Goal: Task Accomplishment & Management: Complete application form

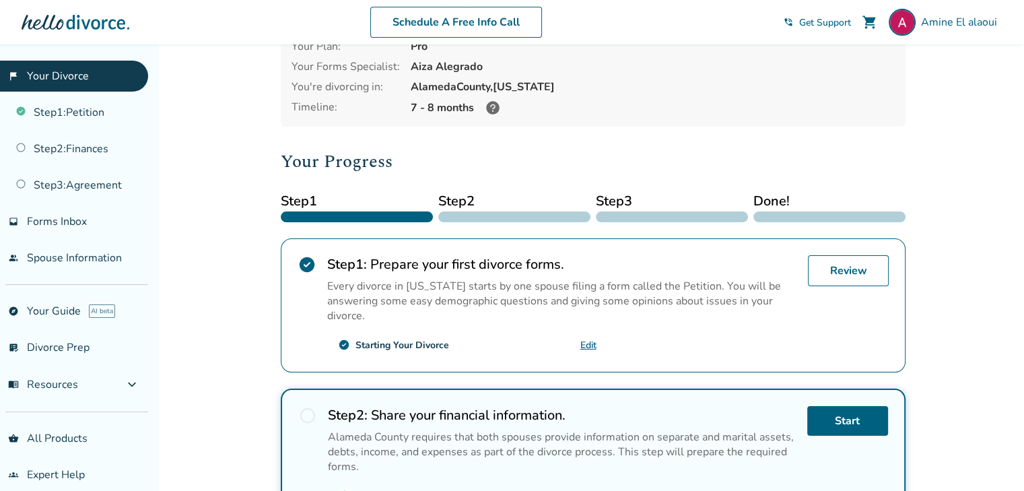
scroll to position [135, 0]
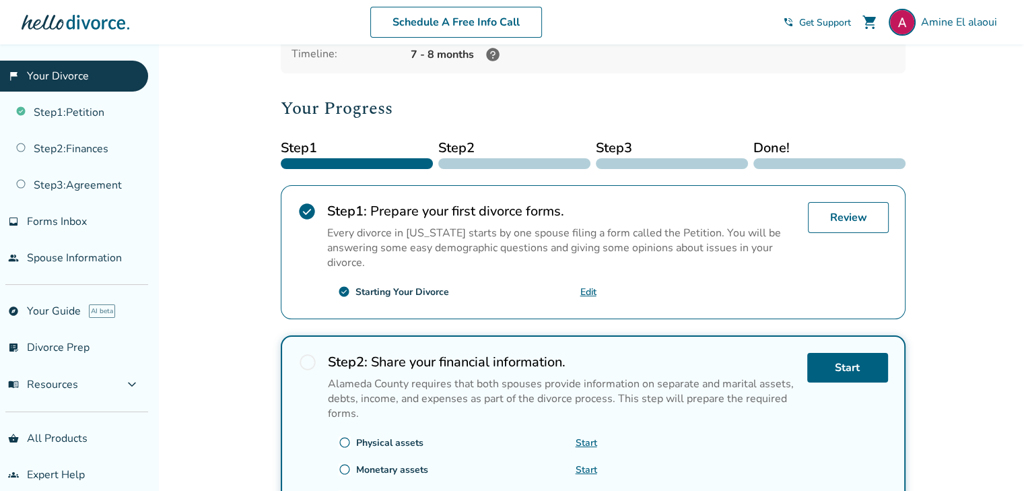
click at [32, 74] on link "flag_2 Your Divorce" at bounding box center [74, 76] width 148 height 31
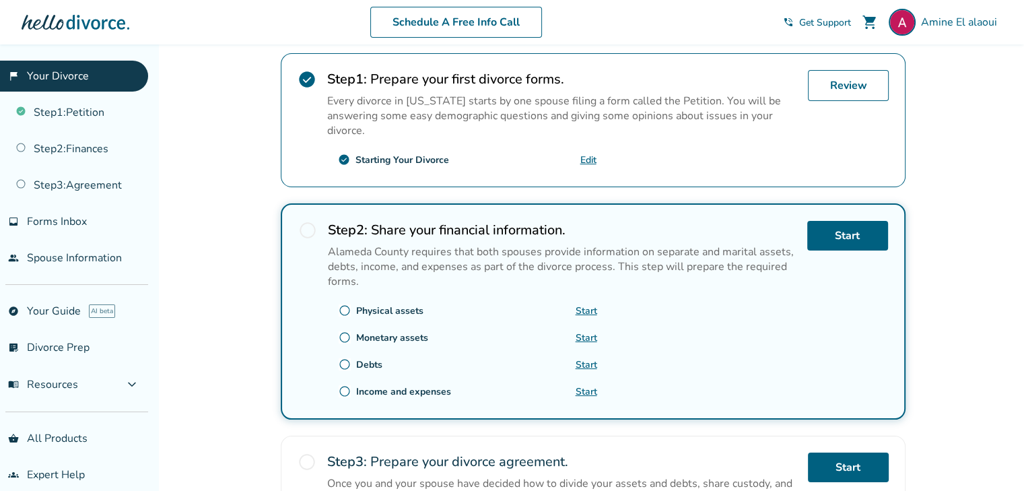
scroll to position [337, 0]
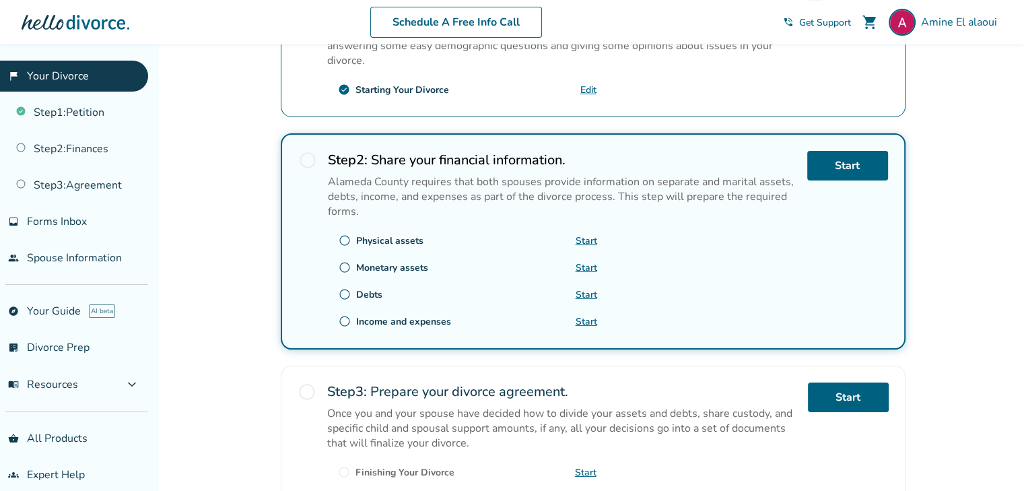
click at [590, 265] on link "Start" at bounding box center [587, 267] width 22 height 13
click at [584, 243] on link "Start" at bounding box center [587, 240] width 22 height 13
click at [587, 292] on link "Start" at bounding box center [587, 294] width 22 height 13
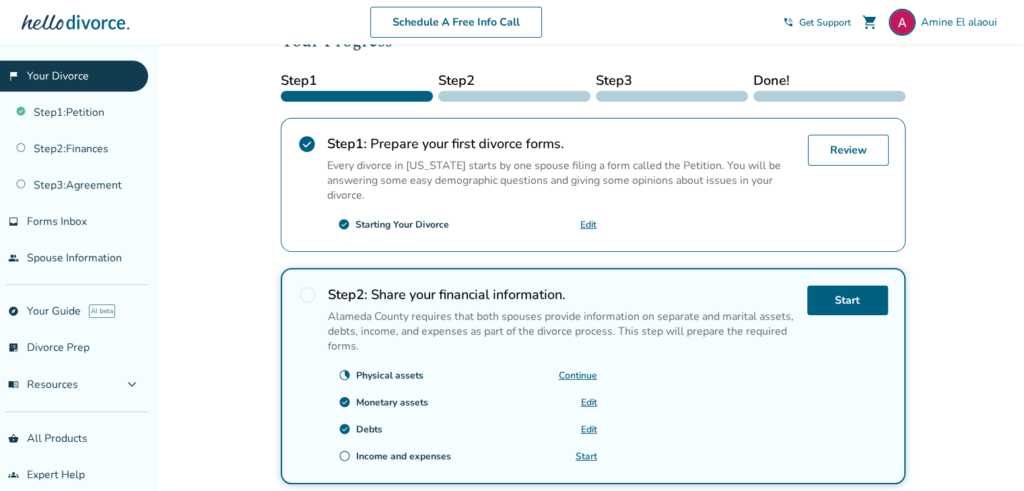
scroll to position [269, 0]
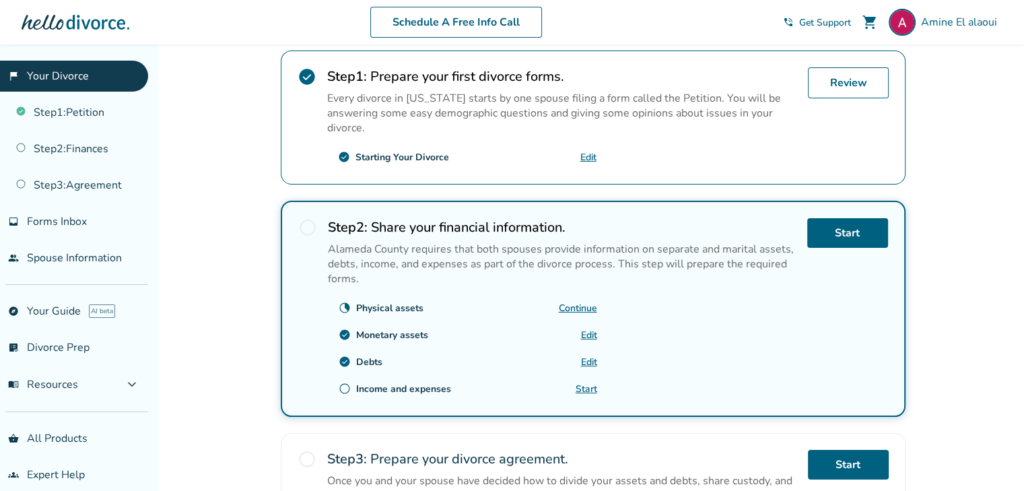
click at [582, 384] on link "Start" at bounding box center [587, 388] width 22 height 13
click at [69, 77] on link "flag_2 Your Divorce" at bounding box center [74, 76] width 148 height 31
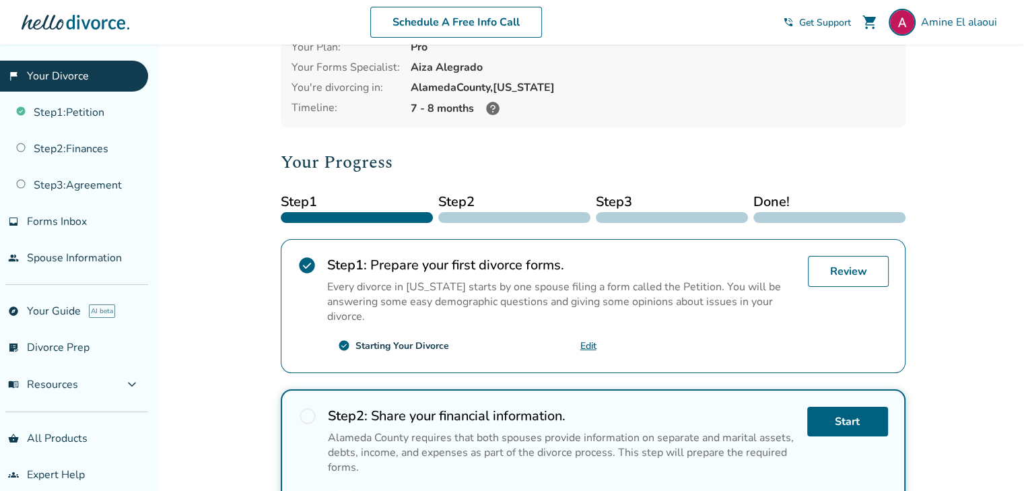
scroll to position [13, 0]
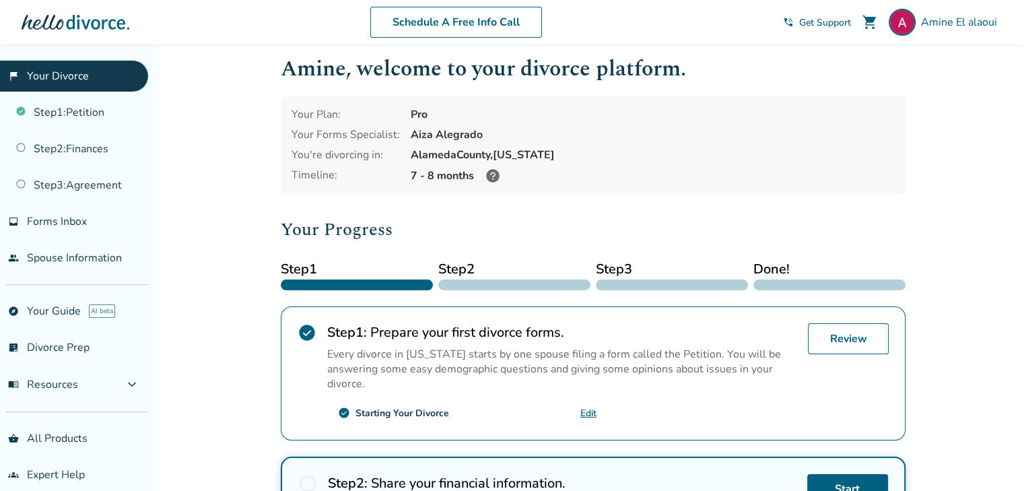
click at [494, 173] on icon at bounding box center [492, 175] width 13 height 13
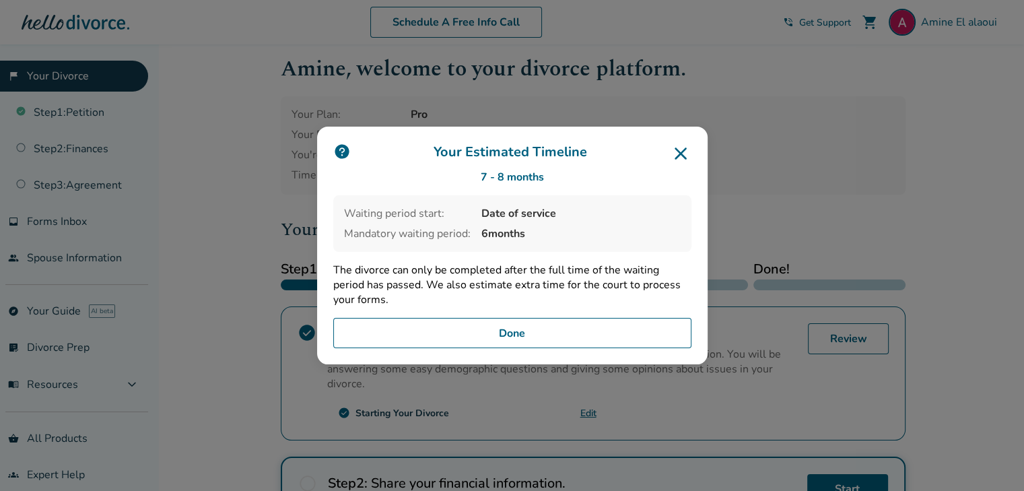
click at [685, 154] on icon at bounding box center [681, 153] width 12 height 12
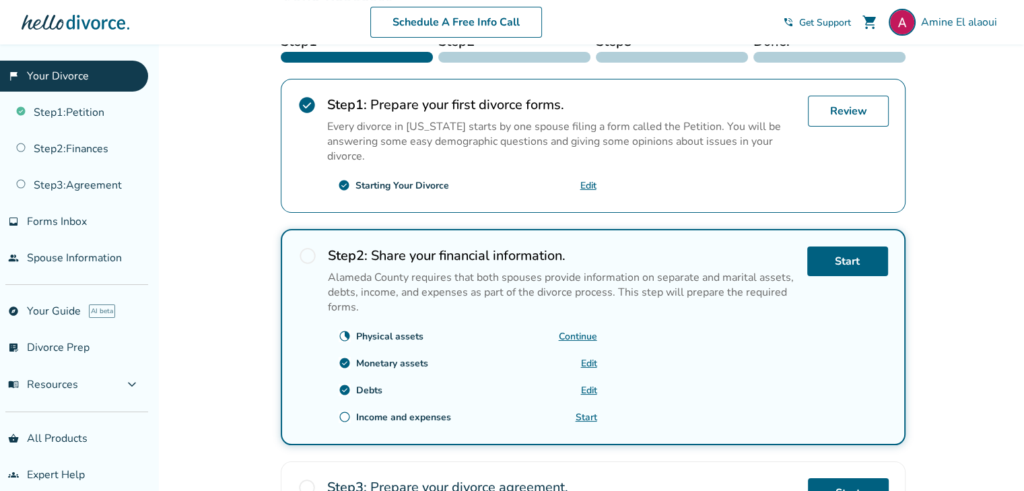
scroll to position [269, 0]
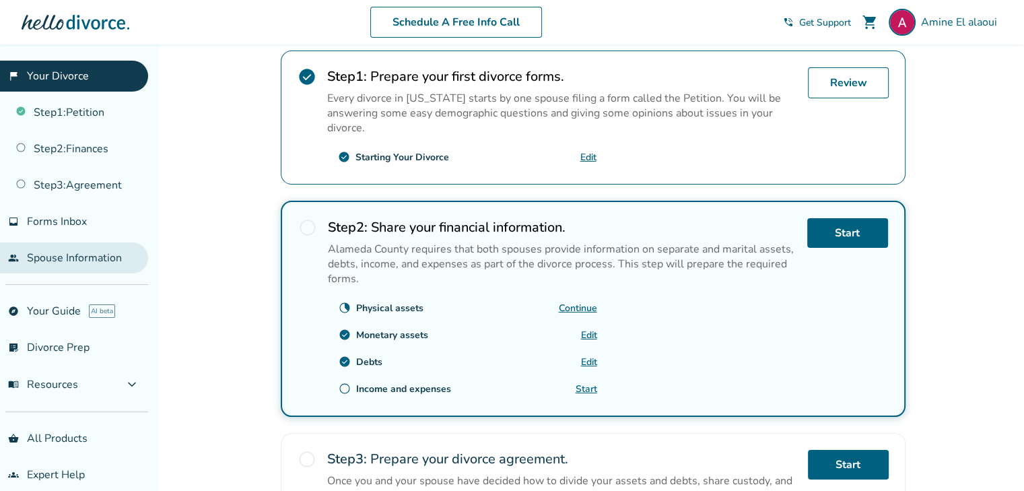
click at [59, 252] on link "people Spouse Information" at bounding box center [74, 257] width 148 height 31
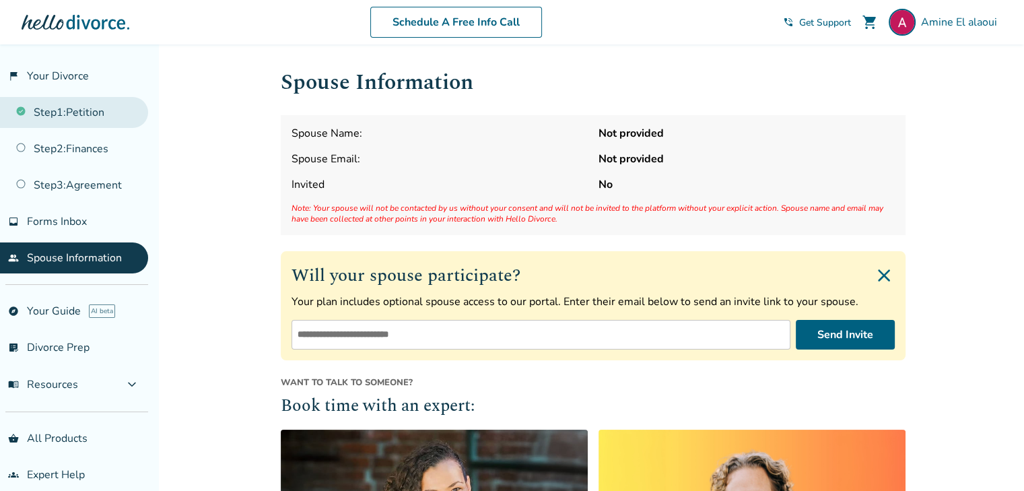
click at [98, 111] on link "Step 1 : Petition" at bounding box center [74, 112] width 148 height 31
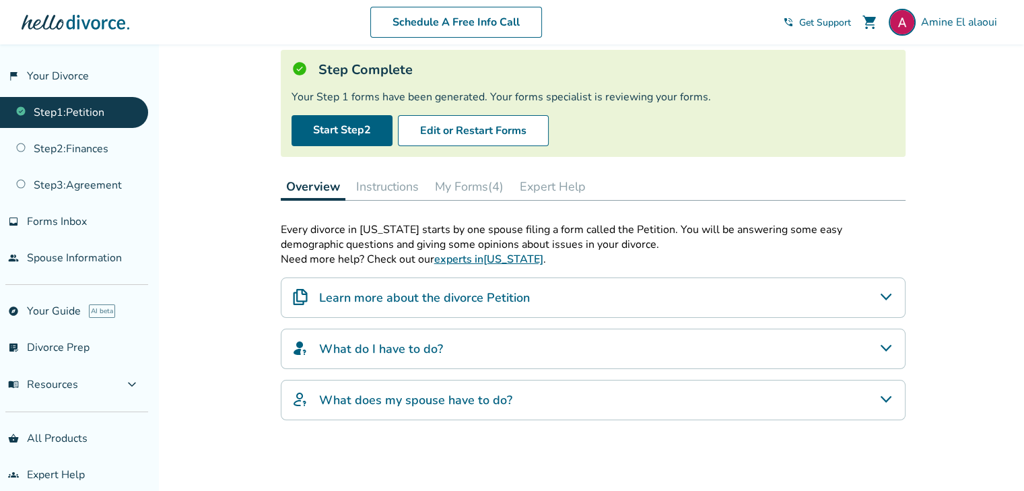
scroll to position [135, 0]
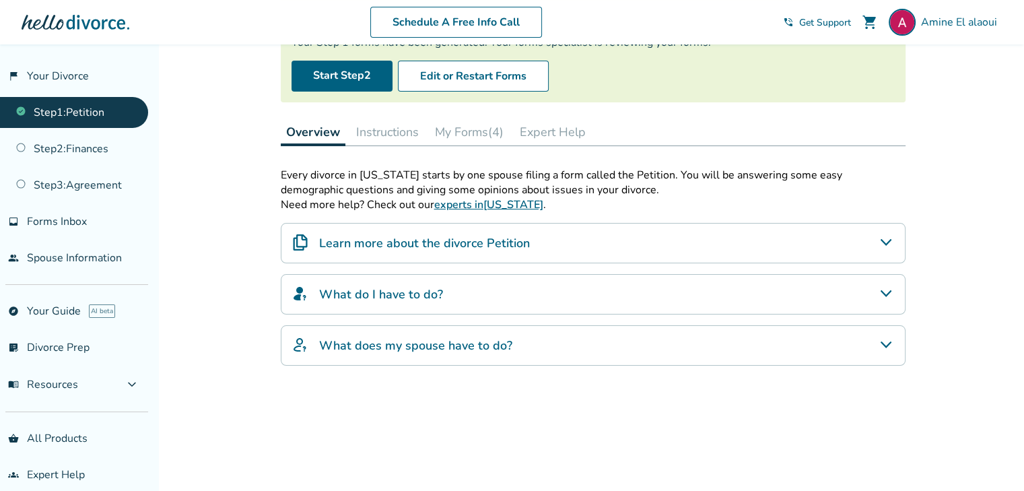
click at [395, 342] on h4 "What does my spouse have to do?" at bounding box center [415, 346] width 193 height 18
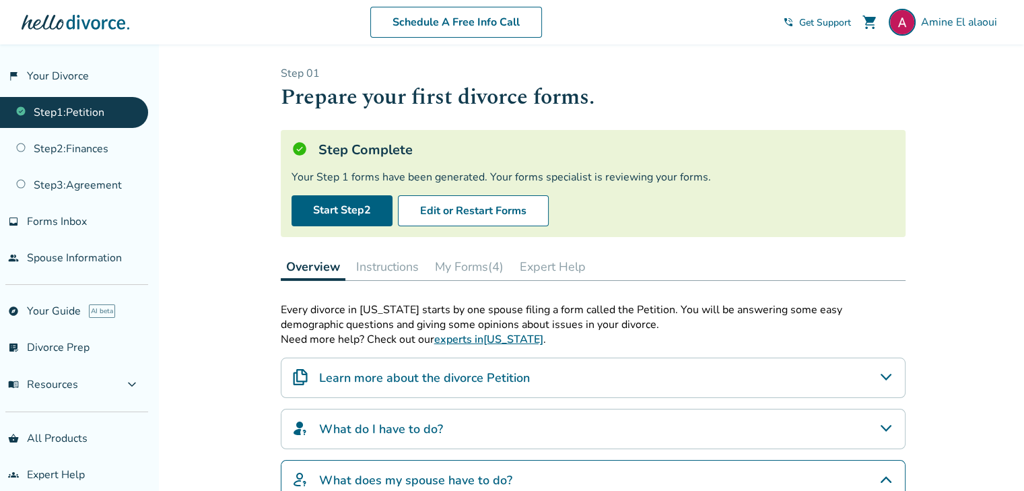
scroll to position [0, 0]
